Goal: Information Seeking & Learning: Find specific fact

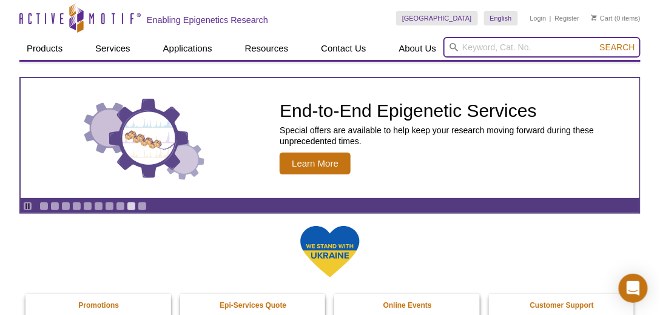
click at [516, 48] on input "search" at bounding box center [541, 47] width 197 height 21
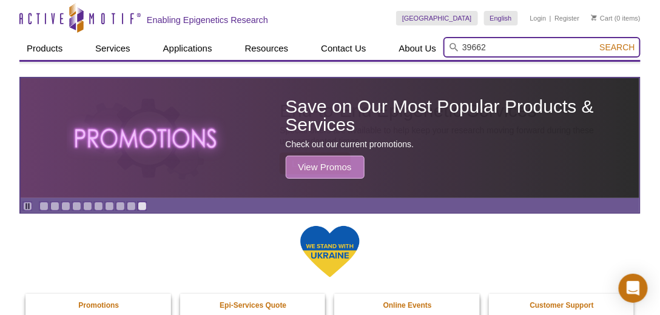
type input "39662"
click at [596, 42] on button "Search" at bounding box center [617, 47] width 42 height 11
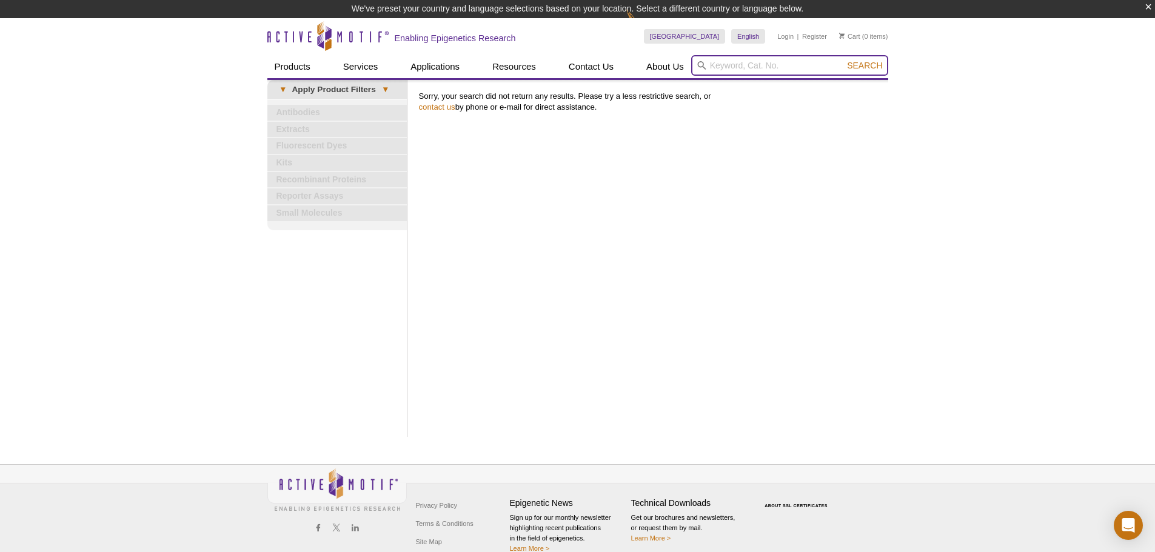
click at [744, 60] on input "search" at bounding box center [789, 65] width 197 height 21
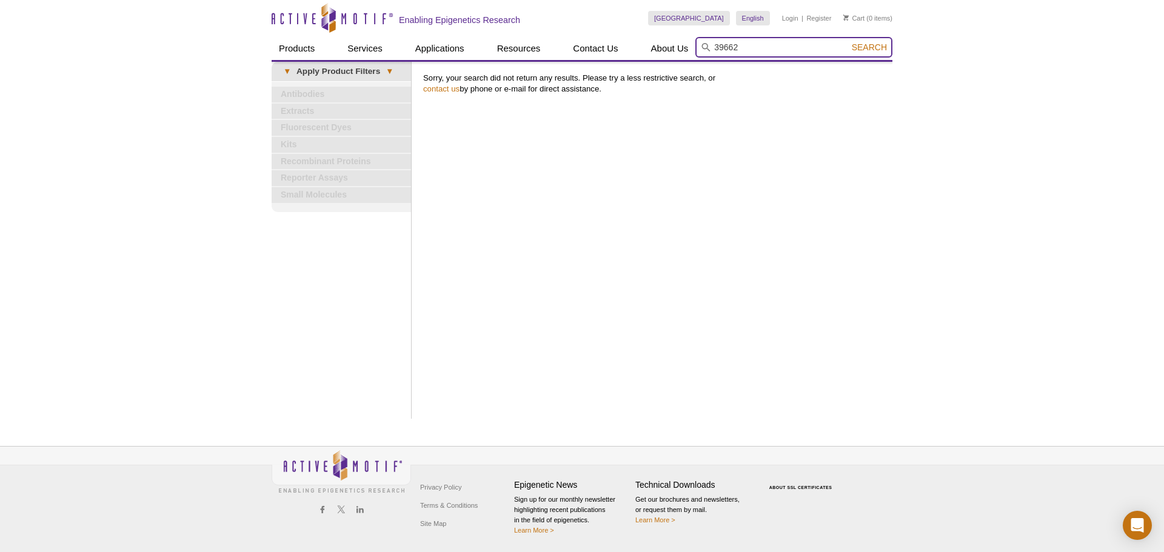
click at [766, 48] on input "39662" at bounding box center [793, 47] width 197 height 21
type input "39662"
click at [862, 49] on span "Search" at bounding box center [869, 47] width 35 height 10
click at [812, 52] on input "search" at bounding box center [793, 47] width 197 height 21
